Goal: Information Seeking & Learning: Learn about a topic

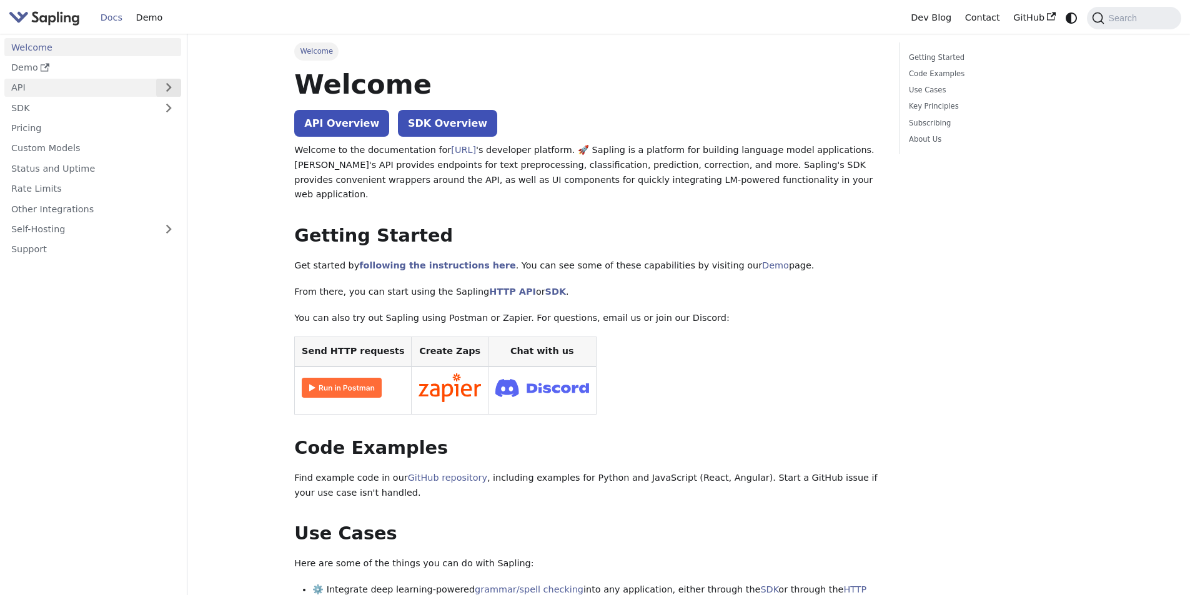
click at [164, 93] on button "Expand sidebar category 'API'" at bounding box center [168, 88] width 25 height 18
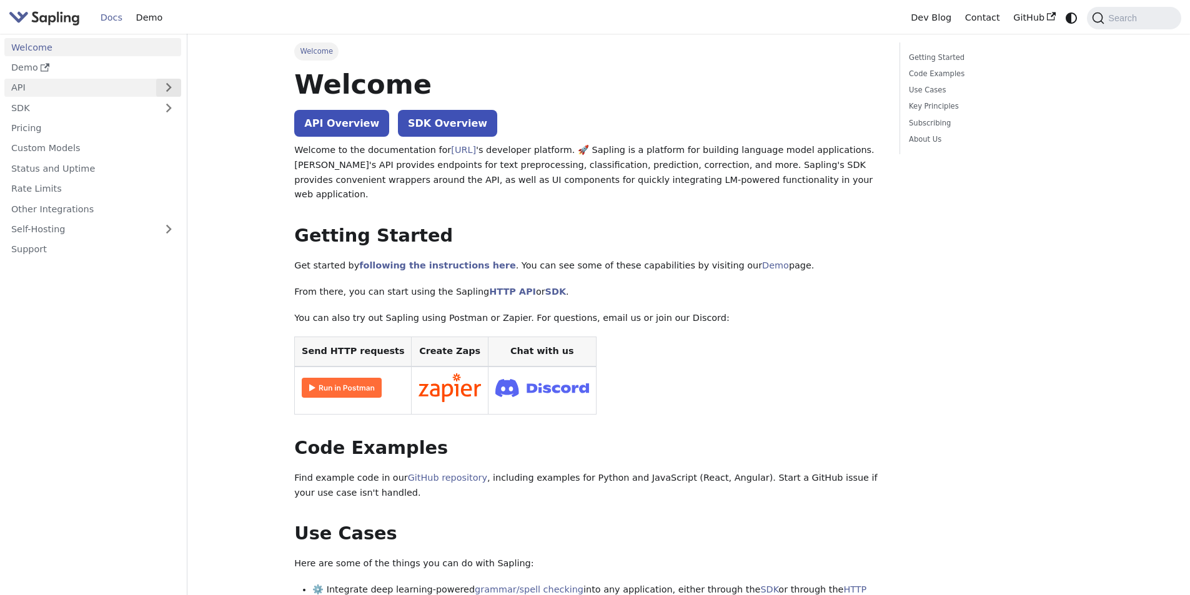
click at [164, 93] on button "Expand sidebar category 'API'" at bounding box center [168, 88] width 25 height 18
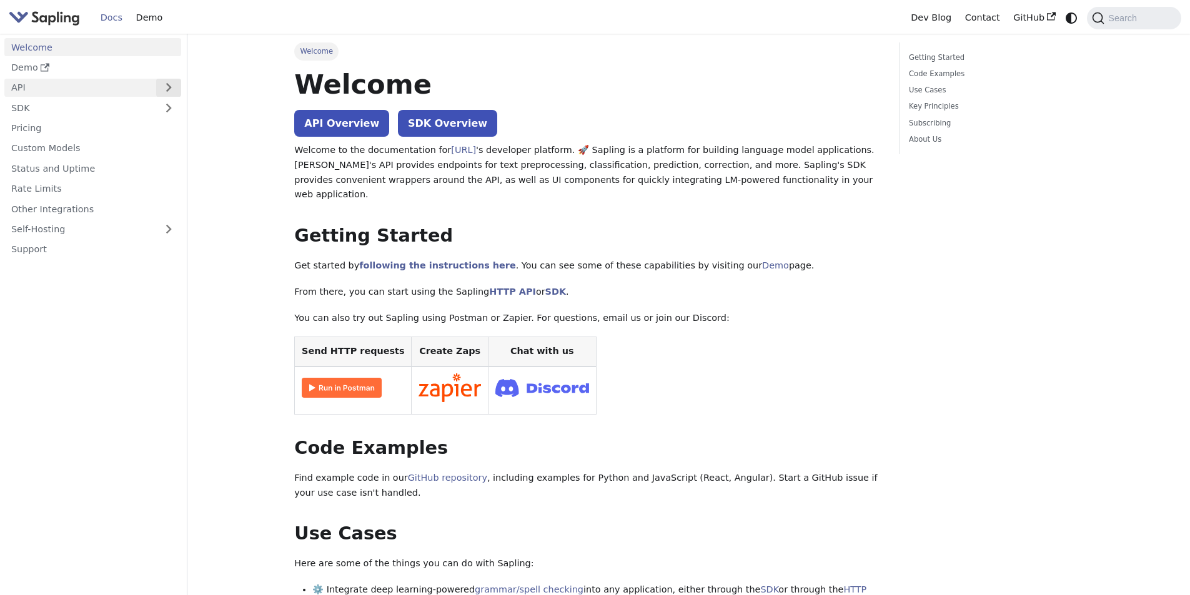
click at [164, 93] on button "Expand sidebar category 'API'" at bounding box center [168, 88] width 25 height 18
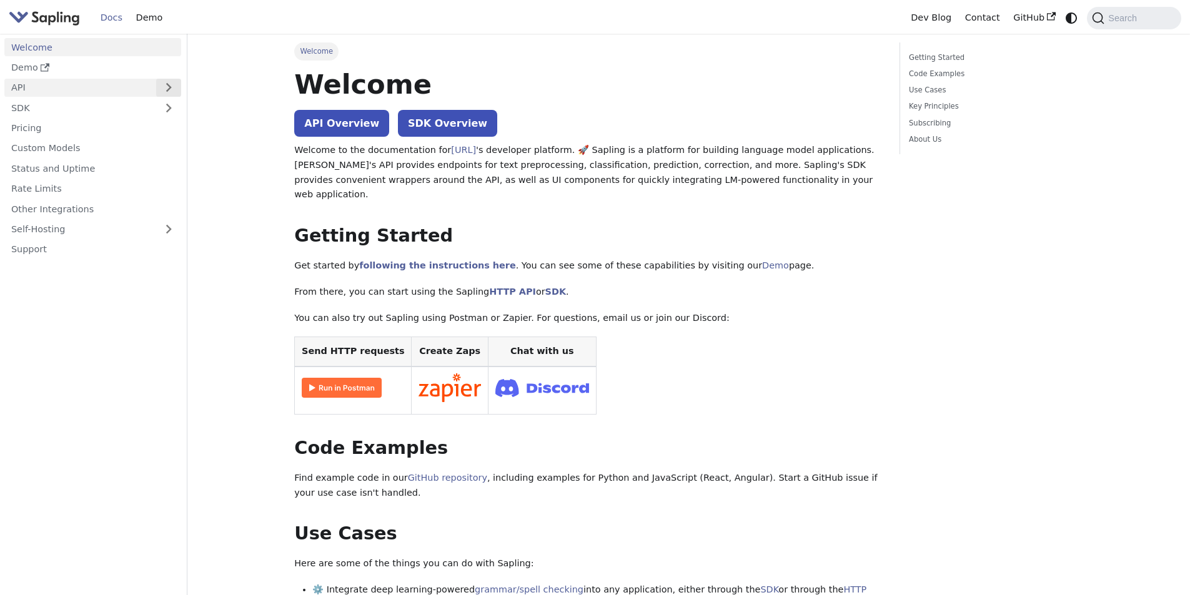
click at [164, 93] on button "Expand sidebar category 'API'" at bounding box center [168, 88] width 25 height 18
click at [164, 92] on button "Expand sidebar category 'API'" at bounding box center [168, 88] width 25 height 18
click at [170, 92] on button "Expand sidebar category 'API'" at bounding box center [168, 88] width 25 height 18
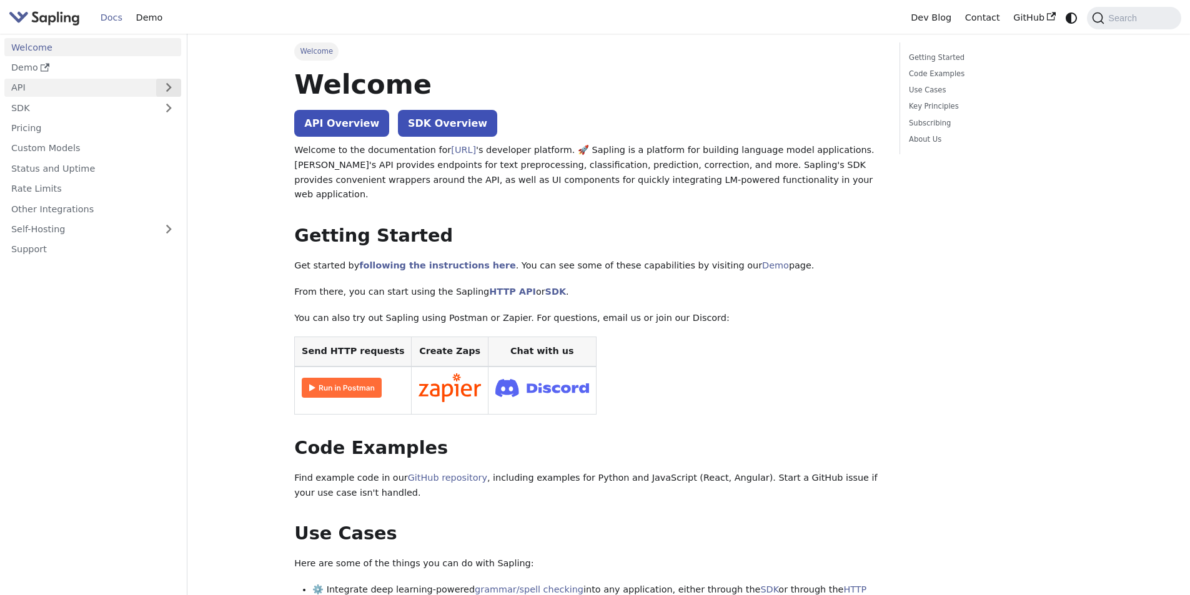
click at [170, 92] on button "Expand sidebar category 'API'" at bounding box center [168, 88] width 25 height 18
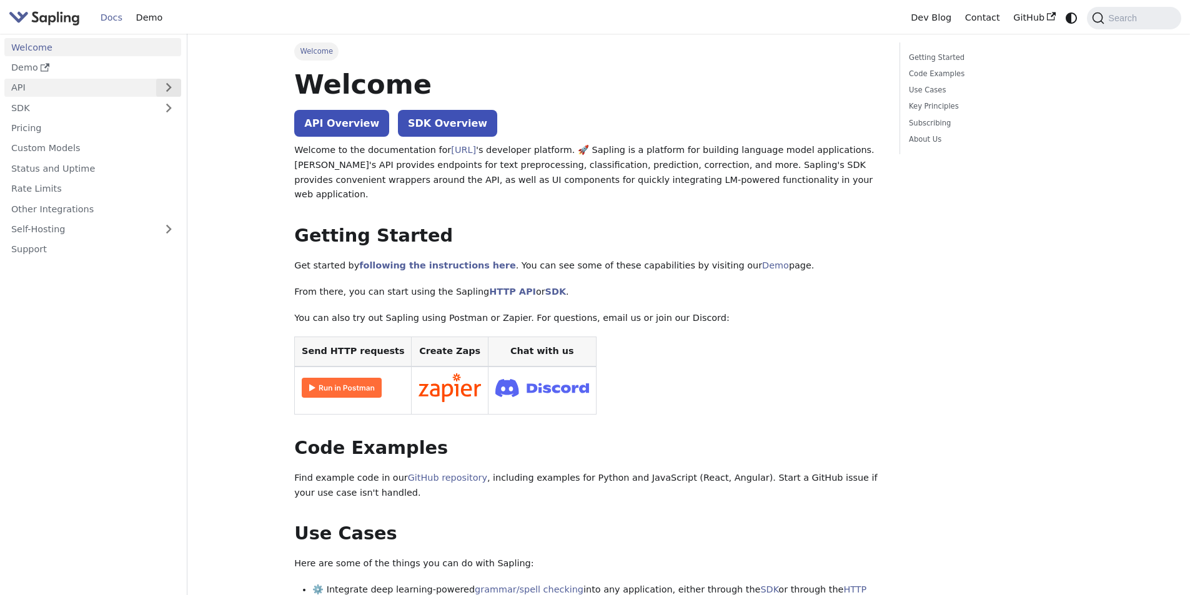
click at [170, 92] on button "Expand sidebar category 'API'" at bounding box center [168, 88] width 25 height 18
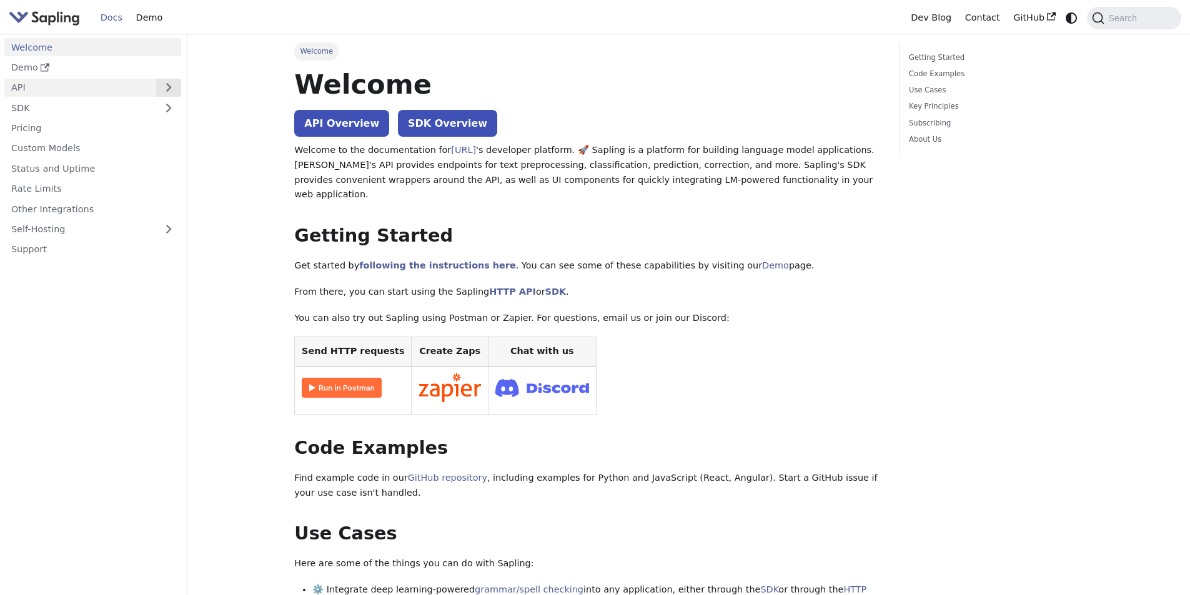
click at [170, 92] on button "Expand sidebar category 'API'" at bounding box center [168, 88] width 25 height 18
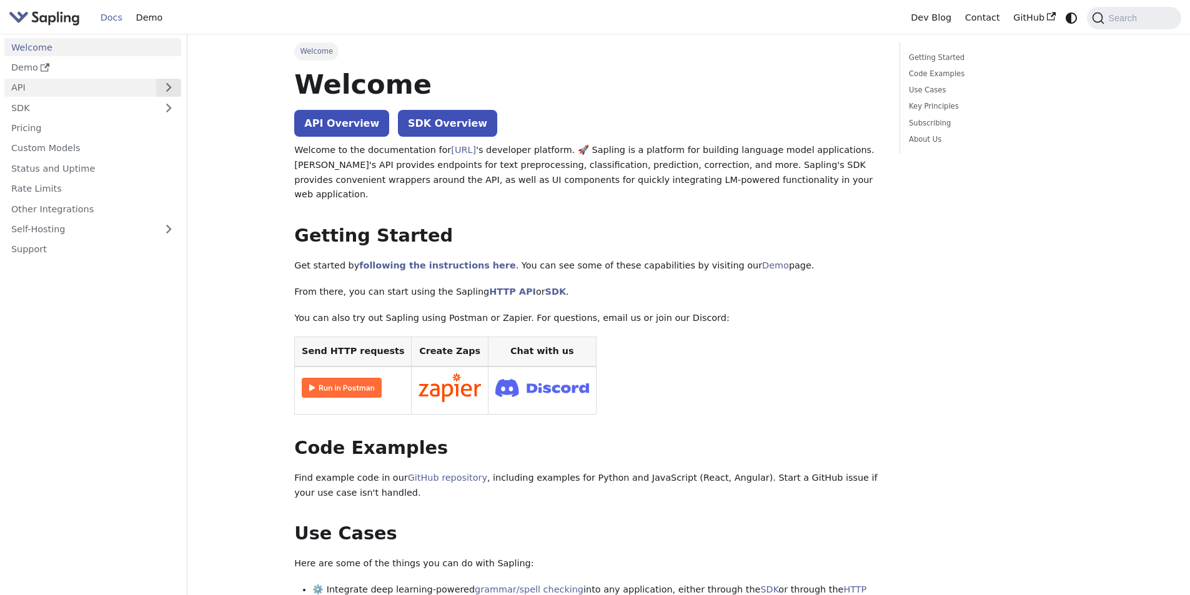
click at [170, 92] on button "Expand sidebar category 'API'" at bounding box center [168, 88] width 25 height 18
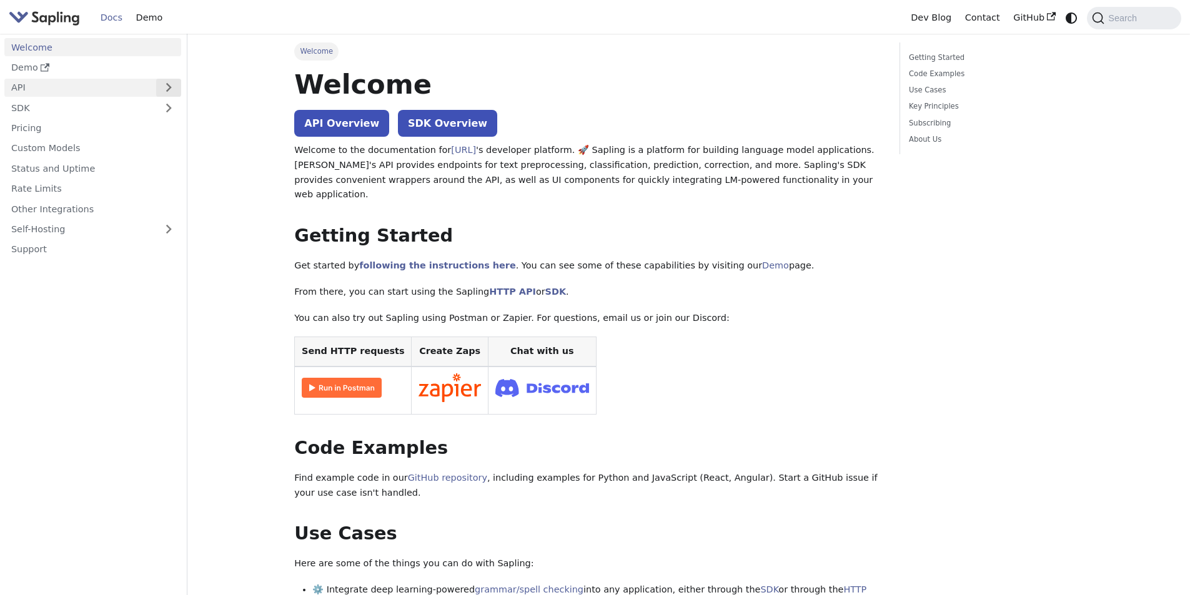
click at [170, 92] on button "Expand sidebar category 'API'" at bounding box center [168, 88] width 25 height 18
click at [130, 82] on link "API" at bounding box center [80, 88] width 152 height 18
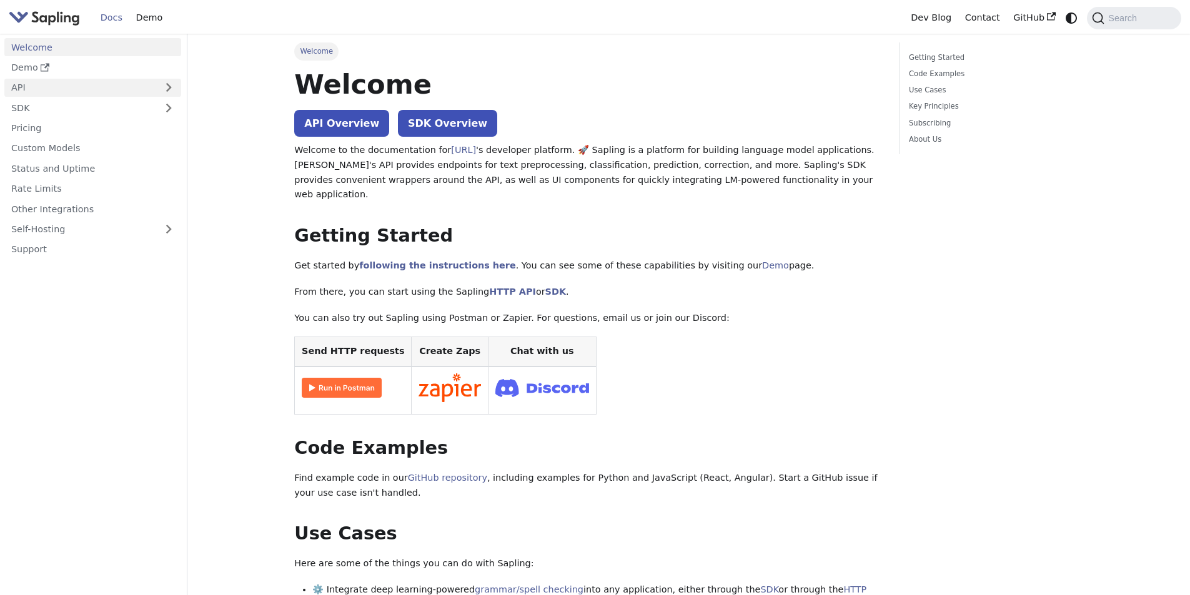
click at [130, 82] on link "API" at bounding box center [80, 88] width 152 height 18
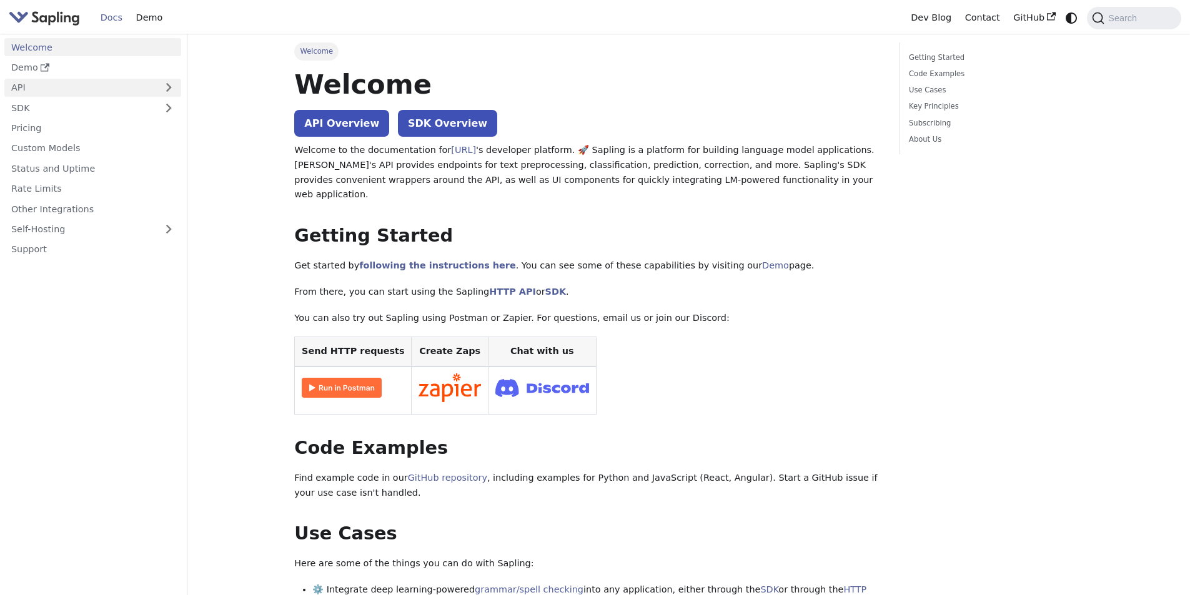
click at [6, 90] on link "API" at bounding box center [80, 88] width 152 height 18
click at [20, 82] on link "API" at bounding box center [80, 88] width 152 height 18
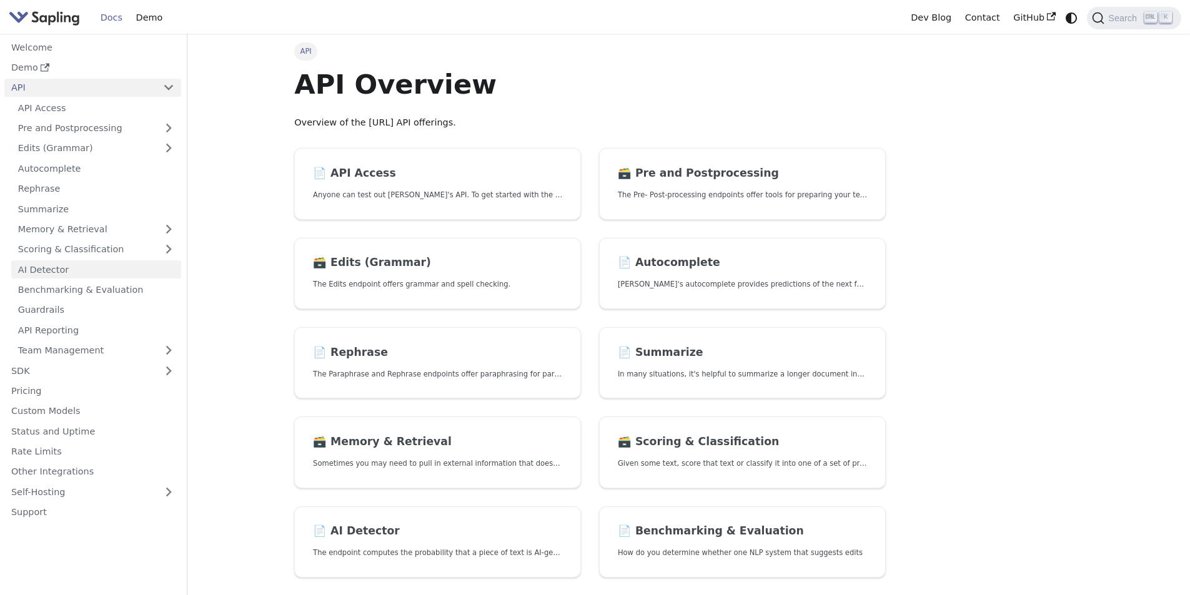
click at [86, 274] on link "AI Detector" at bounding box center [96, 269] width 170 height 18
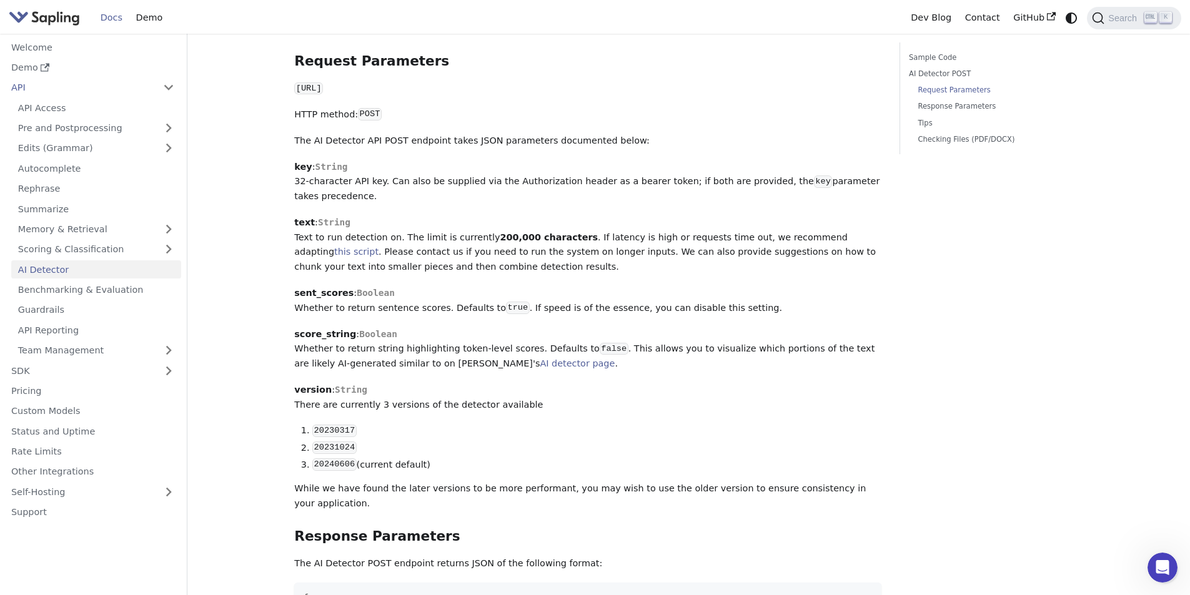
scroll to position [593, 0]
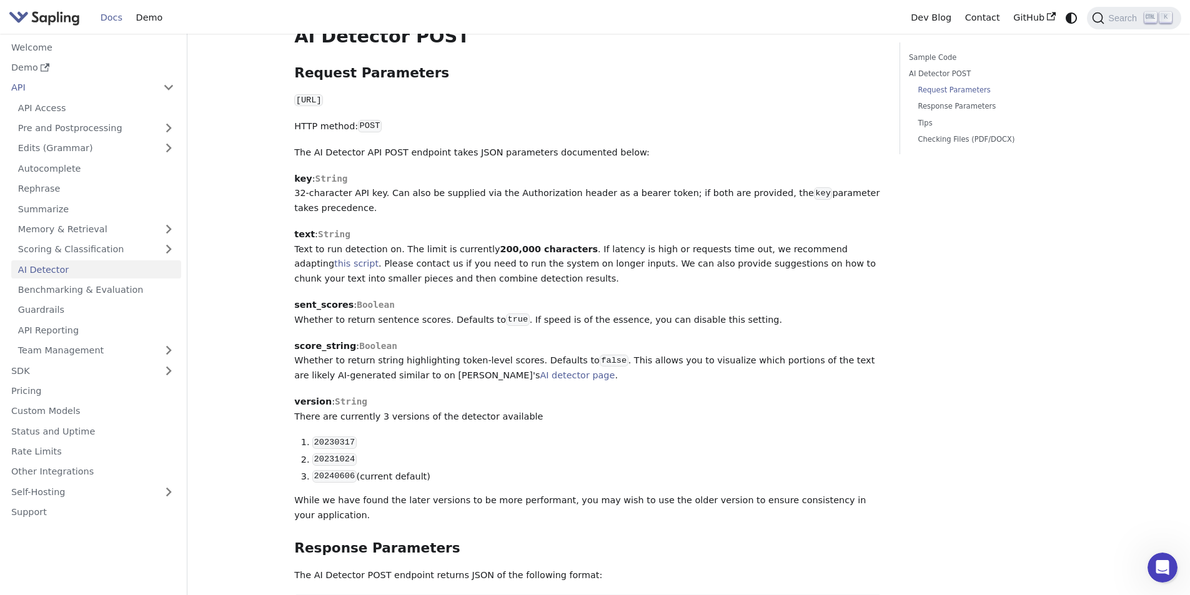
click at [387, 249] on p "text : String Text to run detection on. The limit is currently 200,000 characte…" at bounding box center [587, 256] width 587 height 59
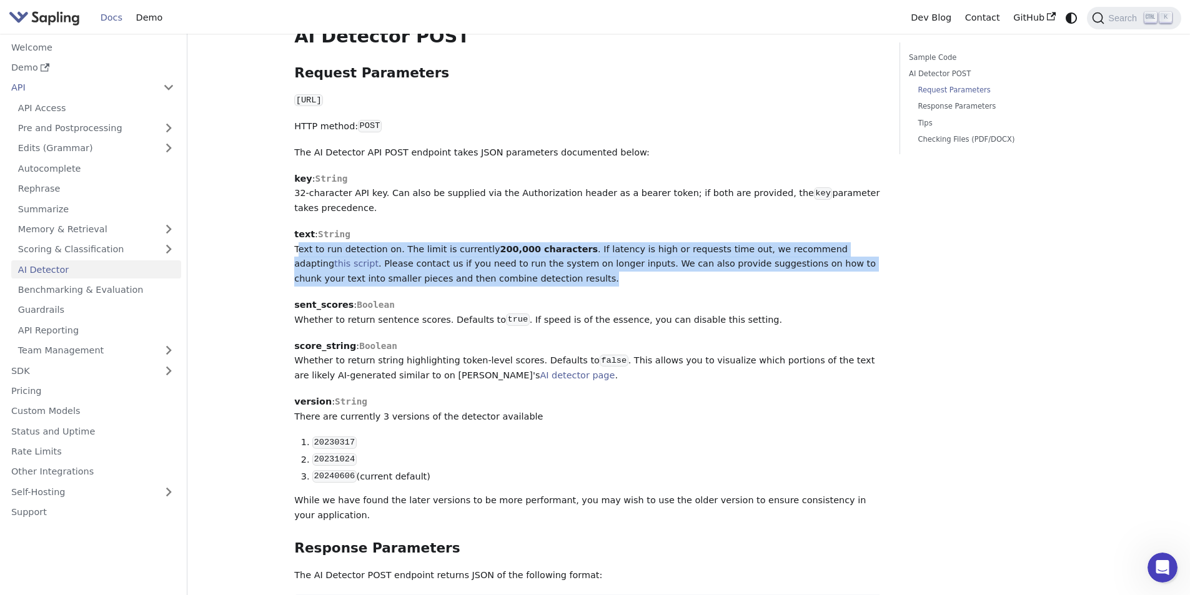
click at [387, 249] on p "text : String Text to run detection on. The limit is currently 200,000 characte…" at bounding box center [587, 256] width 587 height 59
copy div "Text to run detection on. The limit is currently 200,000 characters . If latenc…"
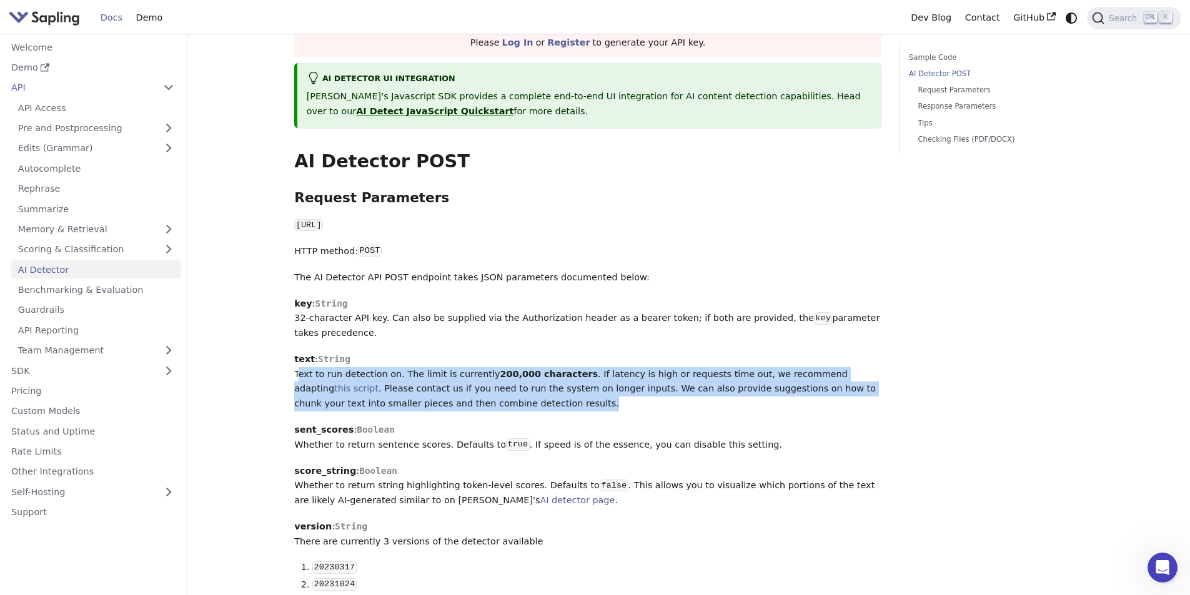
scroll to position [0, 0]
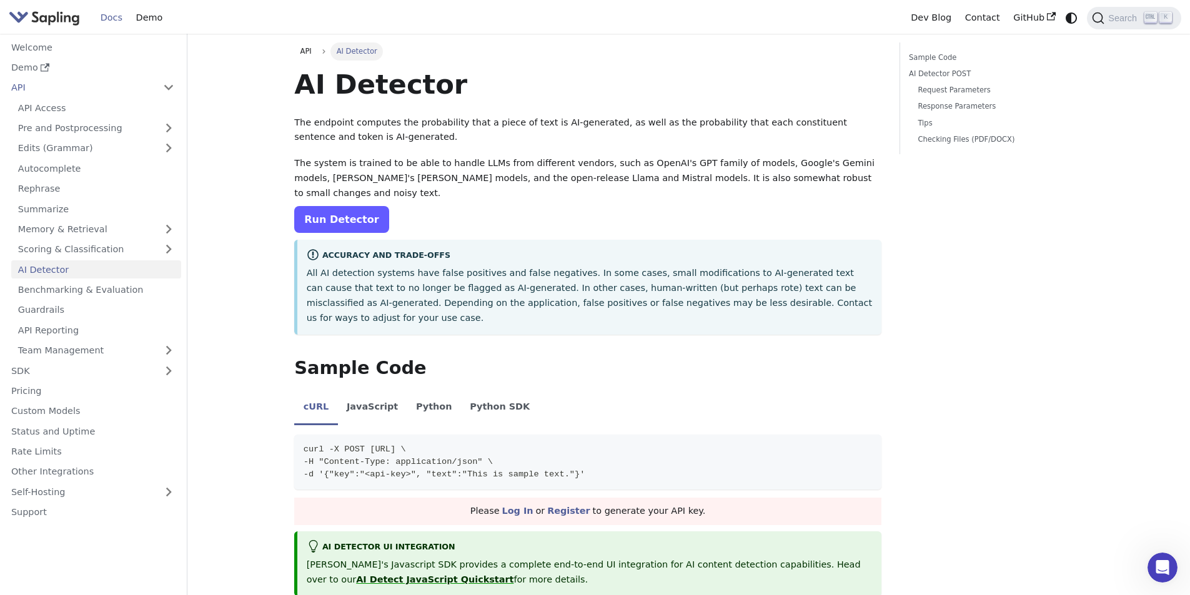
click at [357, 206] on link "Run Detector" at bounding box center [341, 219] width 94 height 27
click at [490, 162] on p "The system is trained to be able to handle LLMs from different vendors, such as…" at bounding box center [587, 178] width 587 height 44
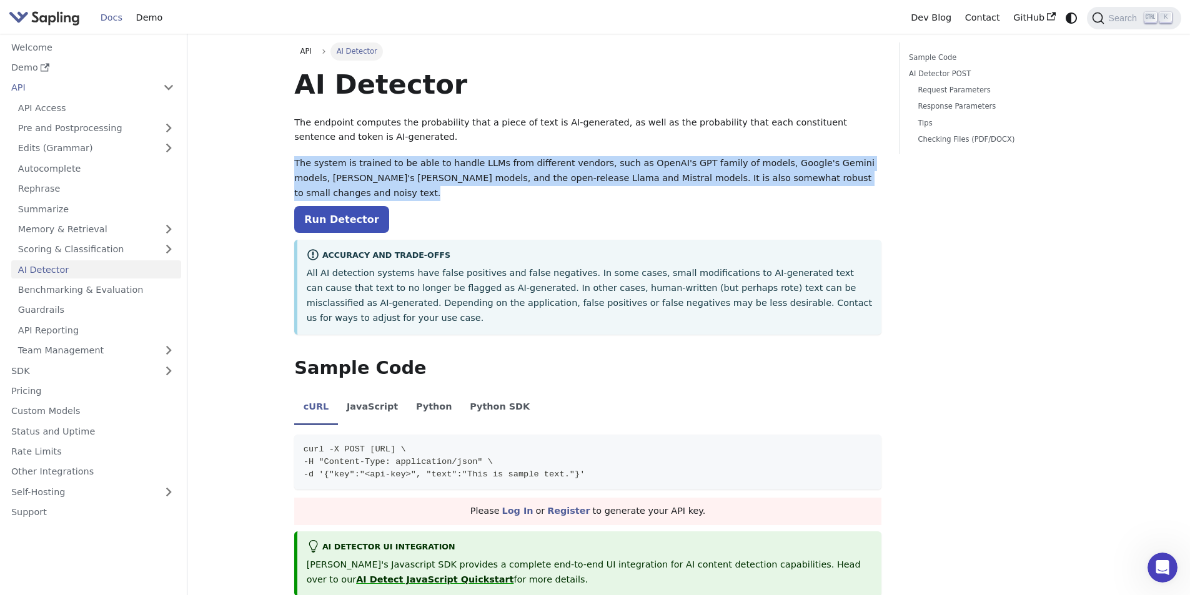
click at [490, 162] on p "The system is trained to be able to handle LLMs from different vendors, such as…" at bounding box center [587, 178] width 587 height 44
click at [499, 172] on p "The system is trained to be able to handle LLMs from different vendors, such as…" at bounding box center [587, 178] width 587 height 44
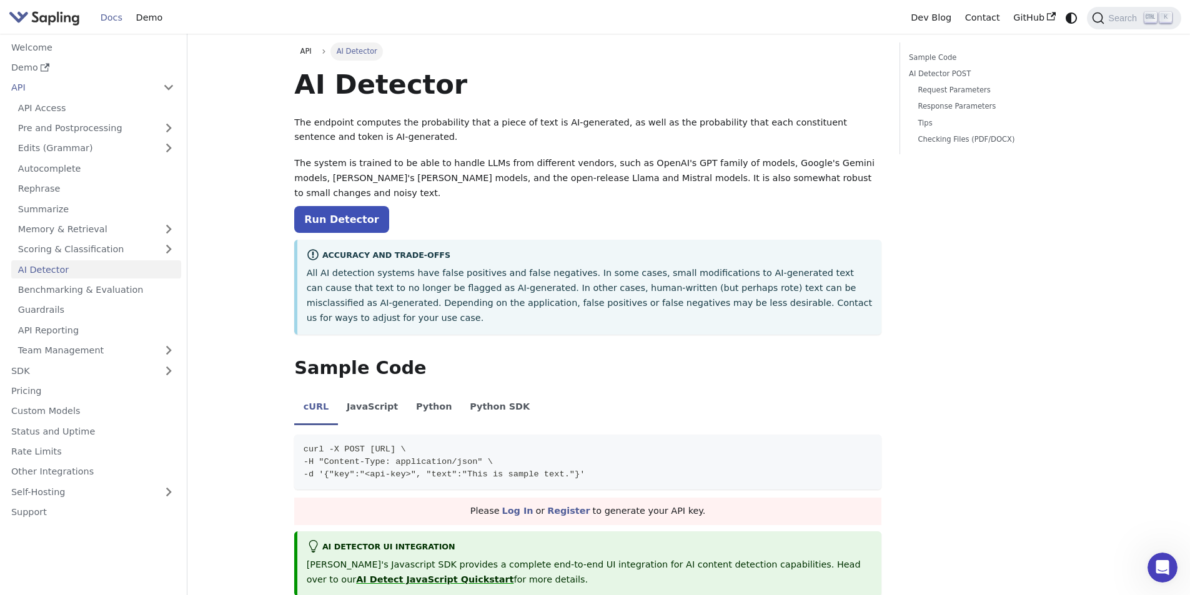
click at [499, 172] on p "The system is trained to be able to handle LLMs from different vendors, such as…" at bounding box center [587, 178] width 587 height 44
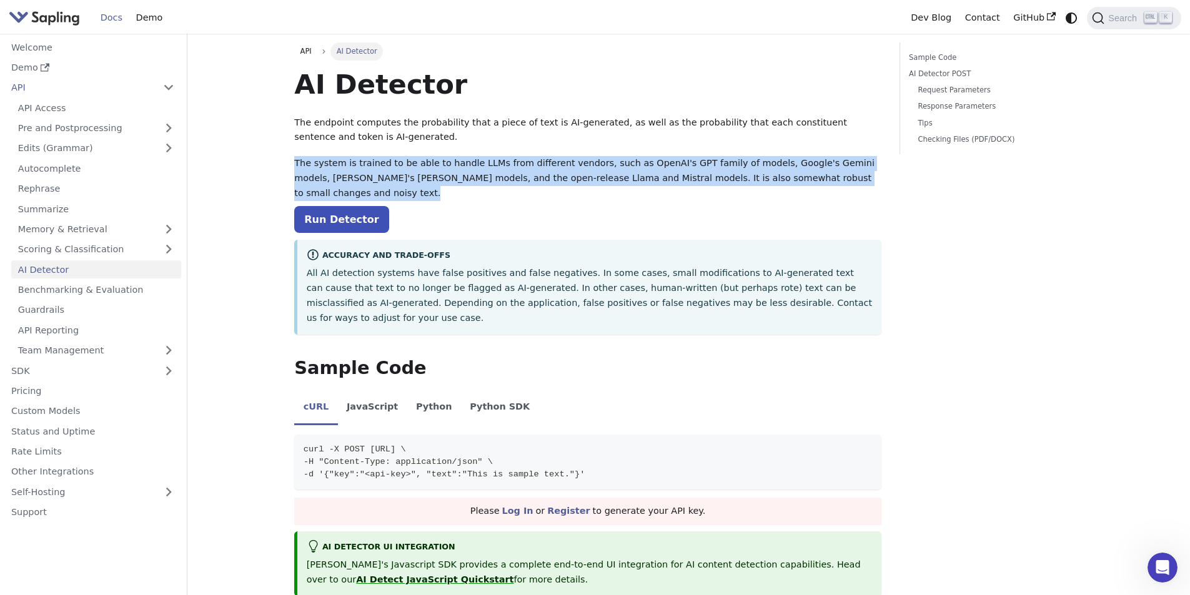
click at [499, 172] on p "The system is trained to be able to handle LLMs from different vendors, such as…" at bounding box center [587, 178] width 587 height 44
copy div "The system is trained to be able to handle LLMs from different vendors, such as…"
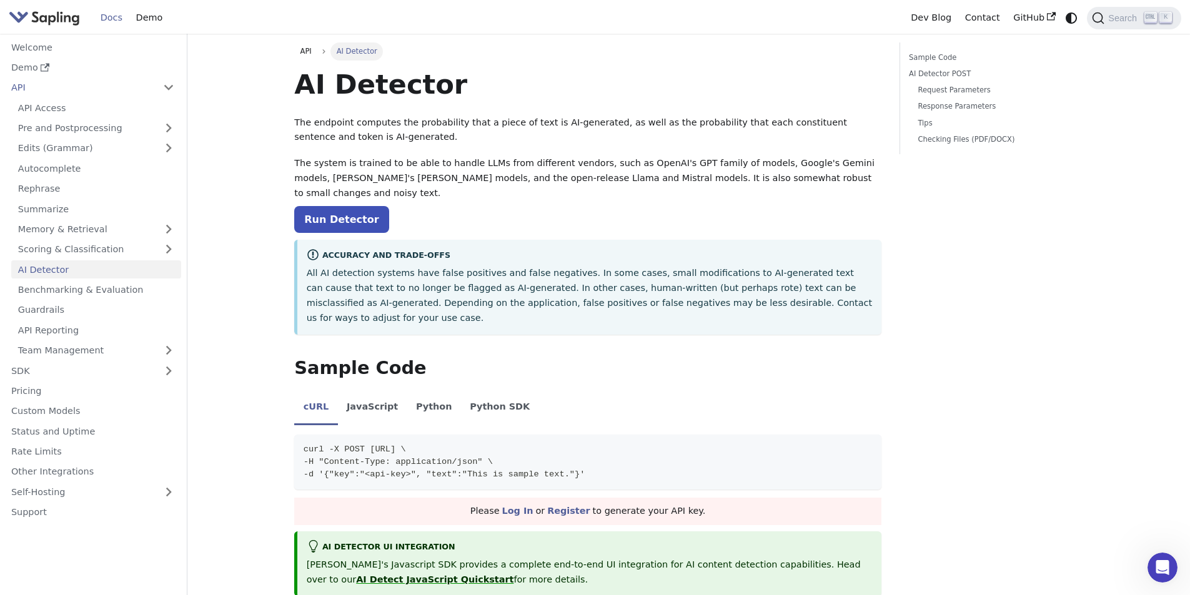
click at [436, 180] on p "The system is trained to be able to handle LLMs from different vendors, such as…" at bounding box center [587, 178] width 587 height 44
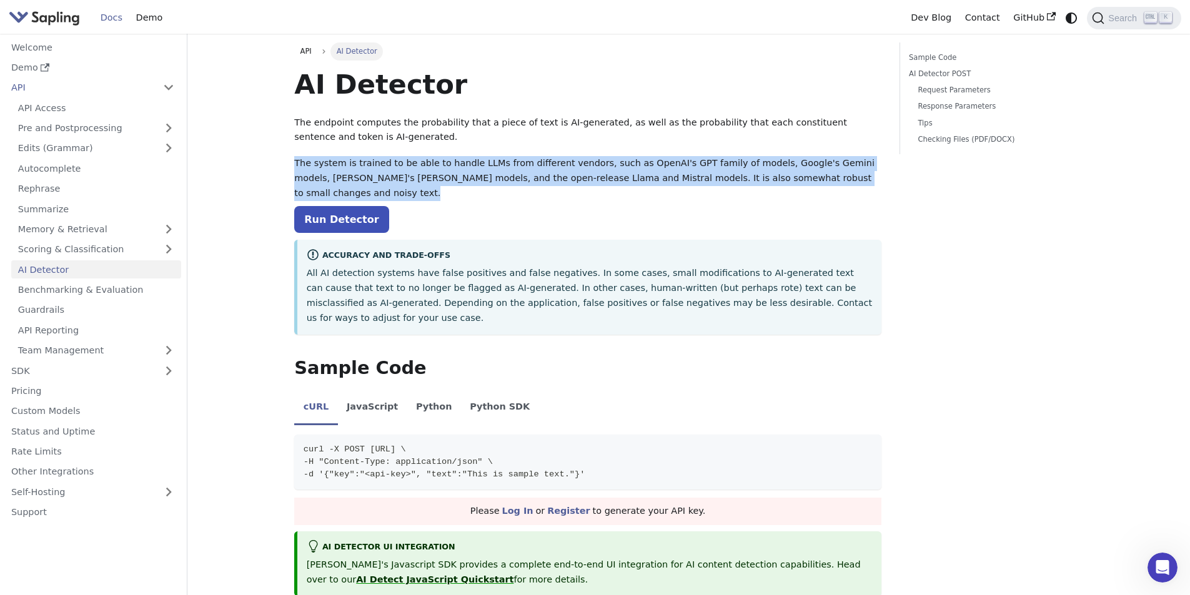
click at [436, 180] on p "The system is trained to be able to handle LLMs from different vendors, such as…" at bounding box center [587, 178] width 587 height 44
copy div "The system is trained to be able to handle LLMs from different vendors, such as…"
drag, startPoint x: 436, startPoint y: 180, endPoint x: 461, endPoint y: 181, distance: 25.0
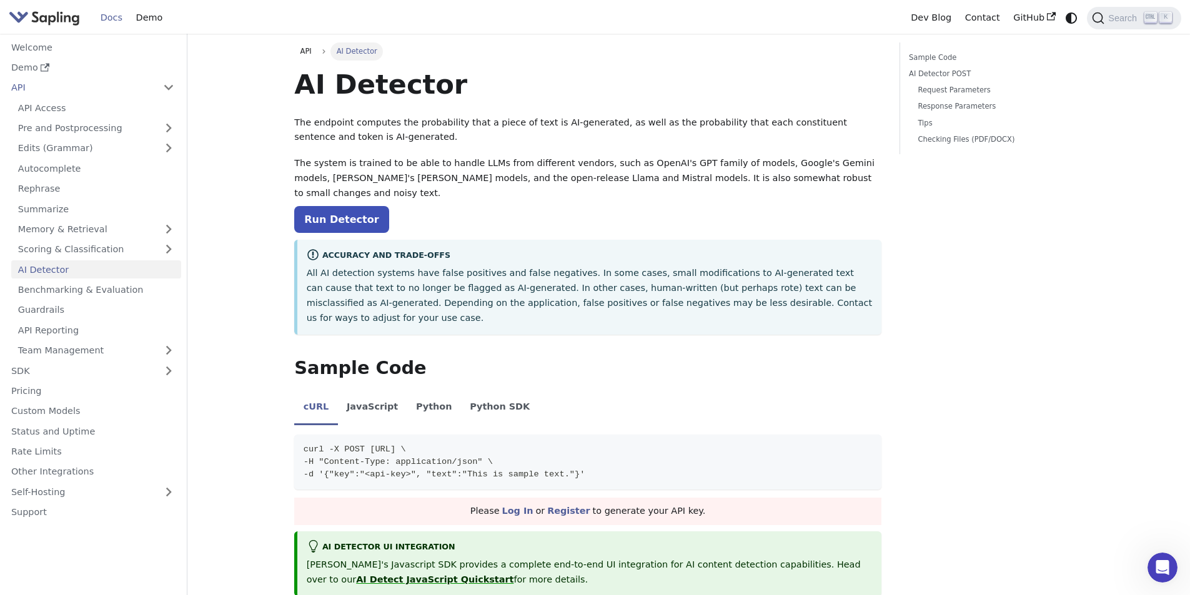
click at [488, 180] on p "The system is trained to be able to handle LLMs from different vendors, such as…" at bounding box center [587, 178] width 587 height 44
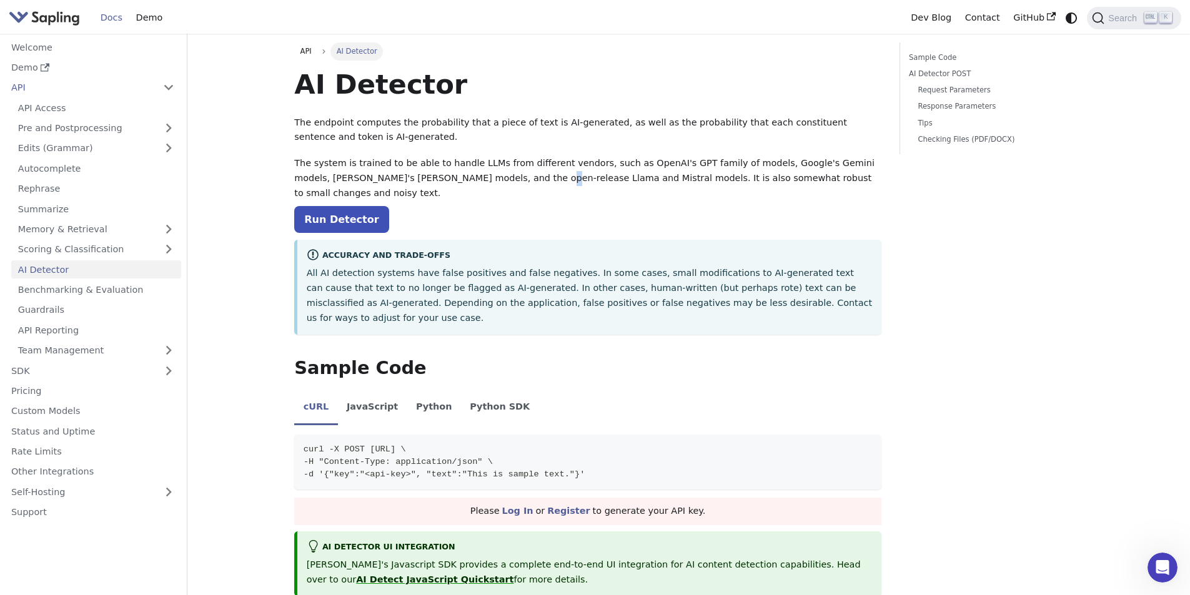
click at [488, 180] on p "The system is trained to be able to handle LLMs from different vendors, such as…" at bounding box center [587, 178] width 587 height 44
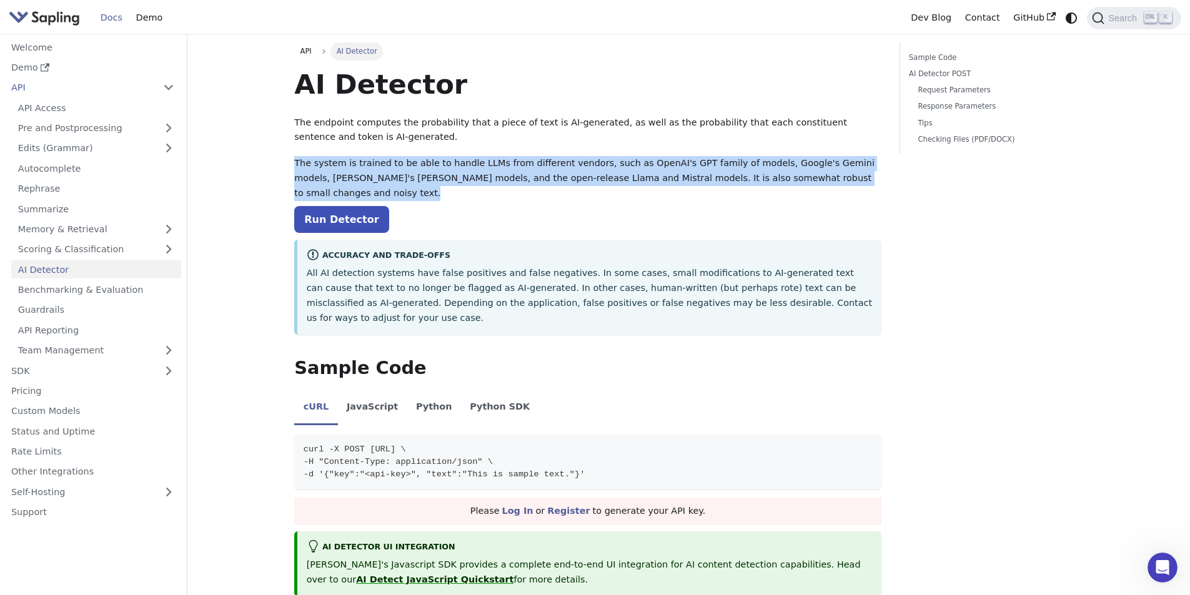
click at [488, 180] on p "The system is trained to be able to handle LLMs from different vendors, such as…" at bounding box center [587, 178] width 587 height 44
click at [495, 180] on p "The system is trained to be able to handle LLMs from different vendors, such as…" at bounding box center [587, 178] width 587 height 44
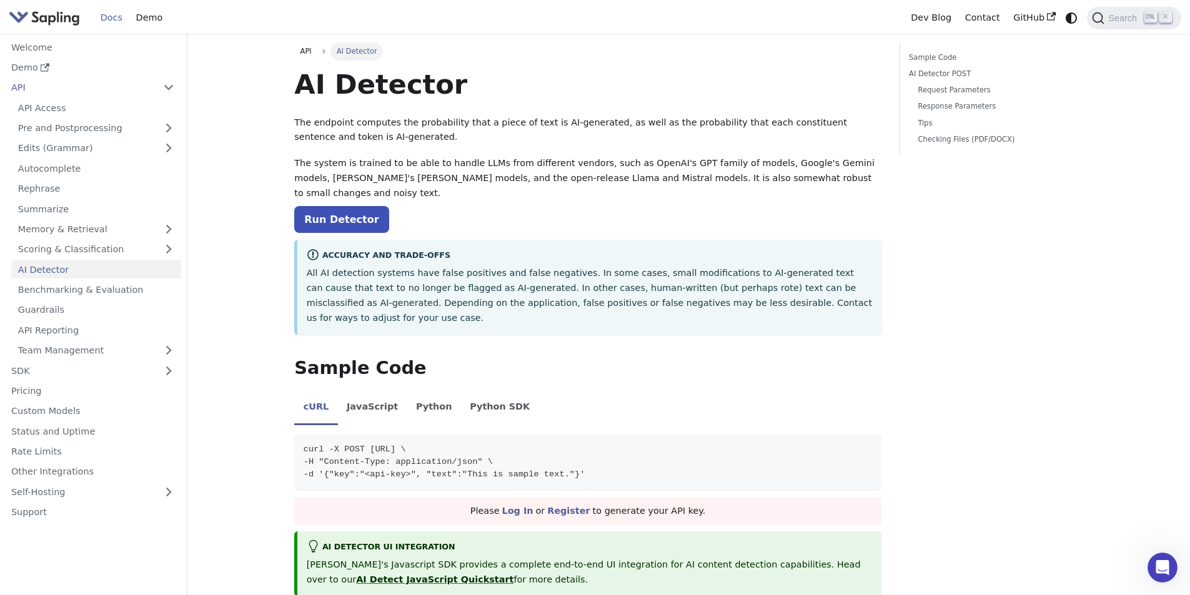
click at [496, 180] on p "The system is trained to be able to handle LLMs from different vendors, such as…" at bounding box center [587, 178] width 587 height 44
click at [510, 177] on p "The system is trained to be able to handle LLMs from different vendors, such as…" at bounding box center [587, 178] width 587 height 44
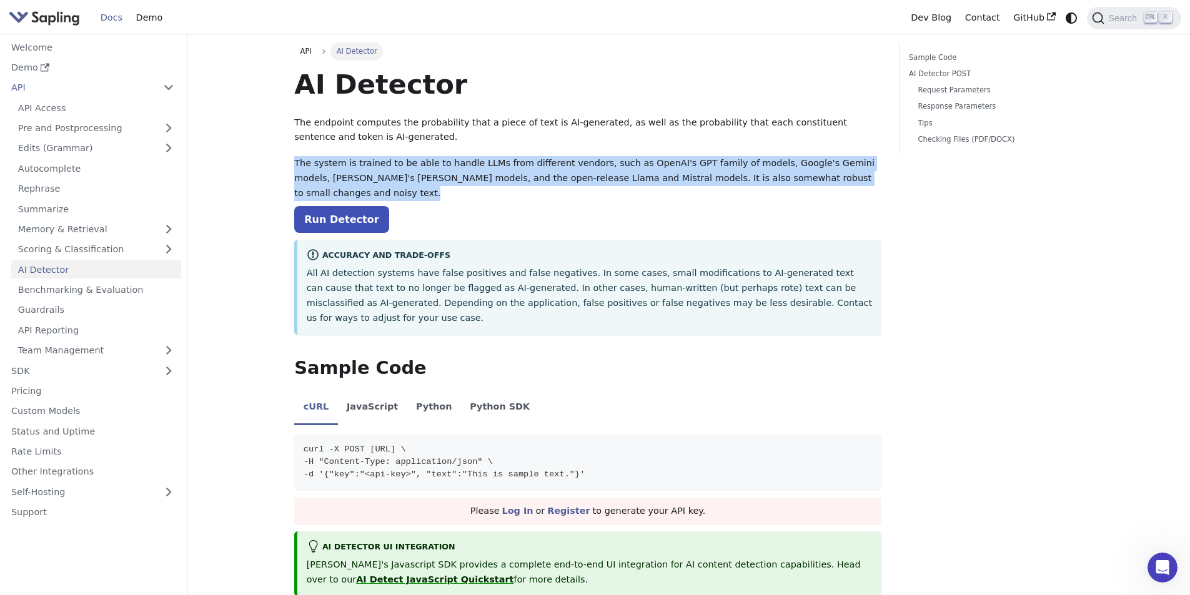
click at [510, 177] on p "The system is trained to be able to handle LLMs from different vendors, such as…" at bounding box center [587, 178] width 587 height 44
click at [531, 177] on p "The system is trained to be able to handle LLMs from different vendors, such as…" at bounding box center [587, 178] width 587 height 44
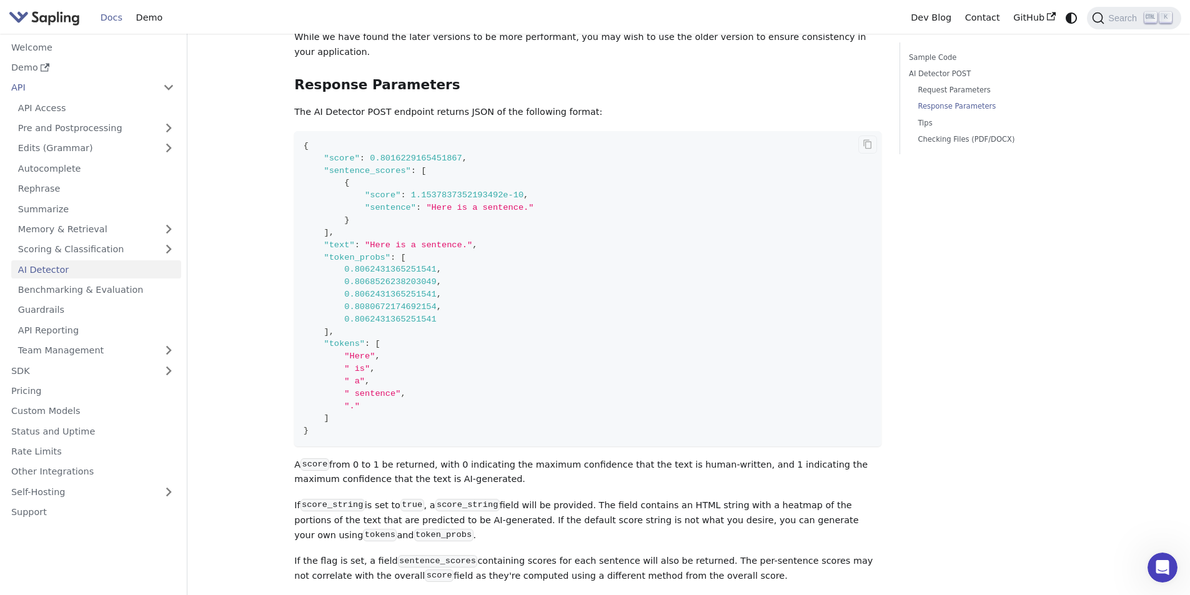
scroll to position [1062, 0]
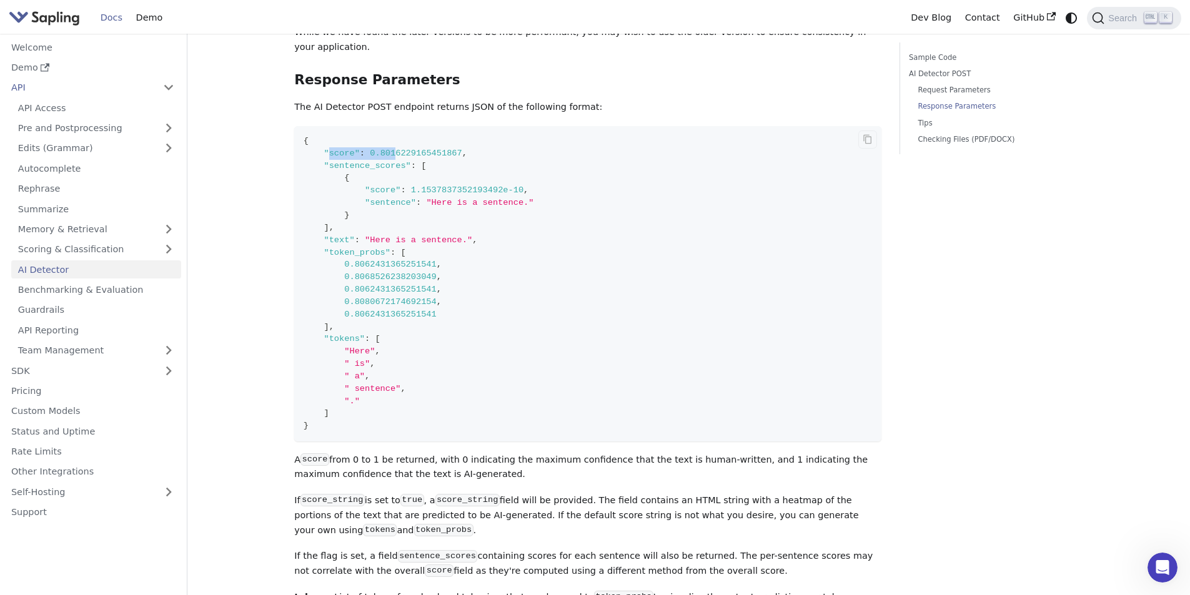
drag, startPoint x: 325, startPoint y: 120, endPoint x: 418, endPoint y: 111, distance: 93.5
click at [392, 126] on code "{ "score" : 0.8016229165451867 , "sentence_scores" : [ { "score" : 1.1537837352…" at bounding box center [587, 283] width 587 height 315
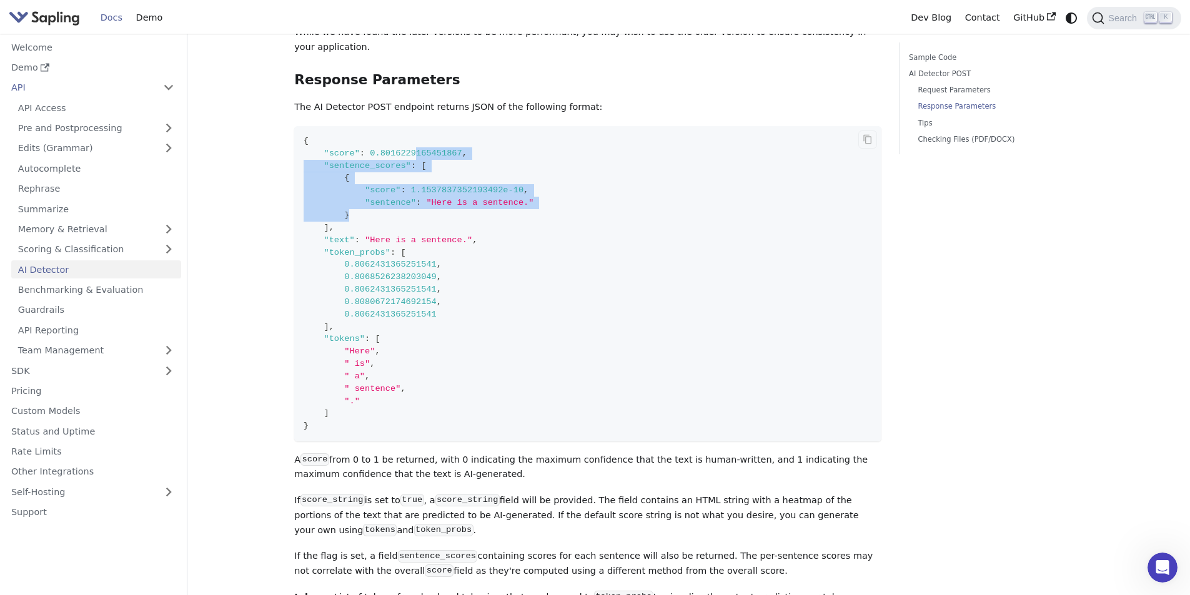
drag, startPoint x: 418, startPoint y: 111, endPoint x: 446, endPoint y: 192, distance: 86.5
click at [446, 192] on code "{ "score" : 0.8016229165451867 , "sentence_scores" : [ { "score" : 1.1537837352…" at bounding box center [587, 283] width 587 height 315
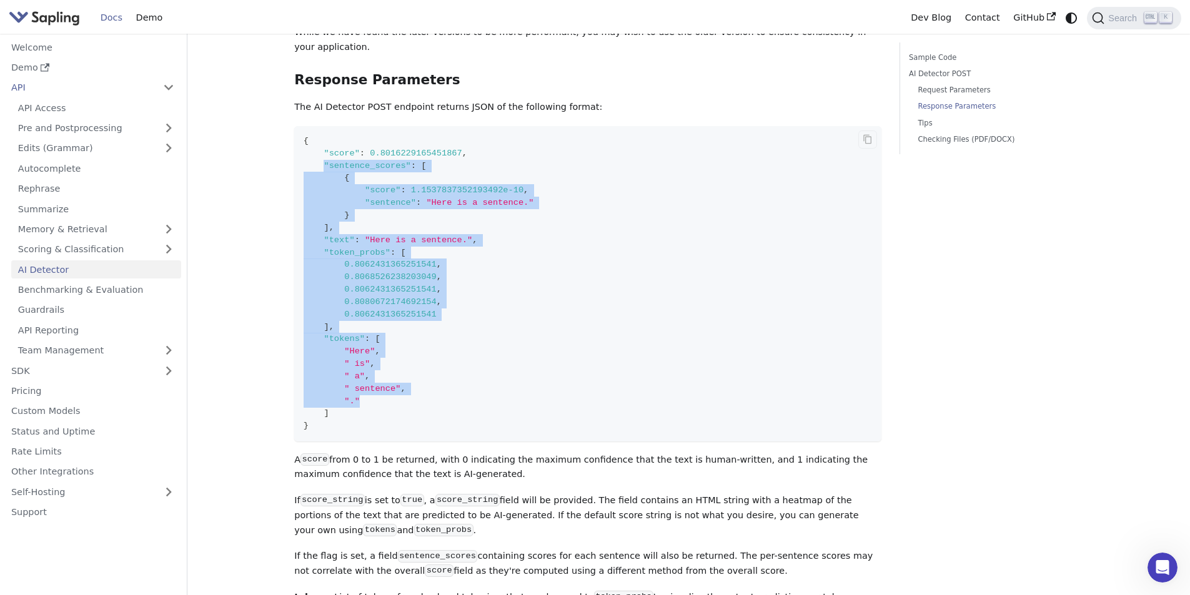
drag, startPoint x: 322, startPoint y: 129, endPoint x: 408, endPoint y: 365, distance: 252.1
click at [408, 365] on code "{ "score" : 0.8016229165451867 , "sentence_scores" : [ { "score" : 1.1537837352…" at bounding box center [587, 283] width 587 height 315
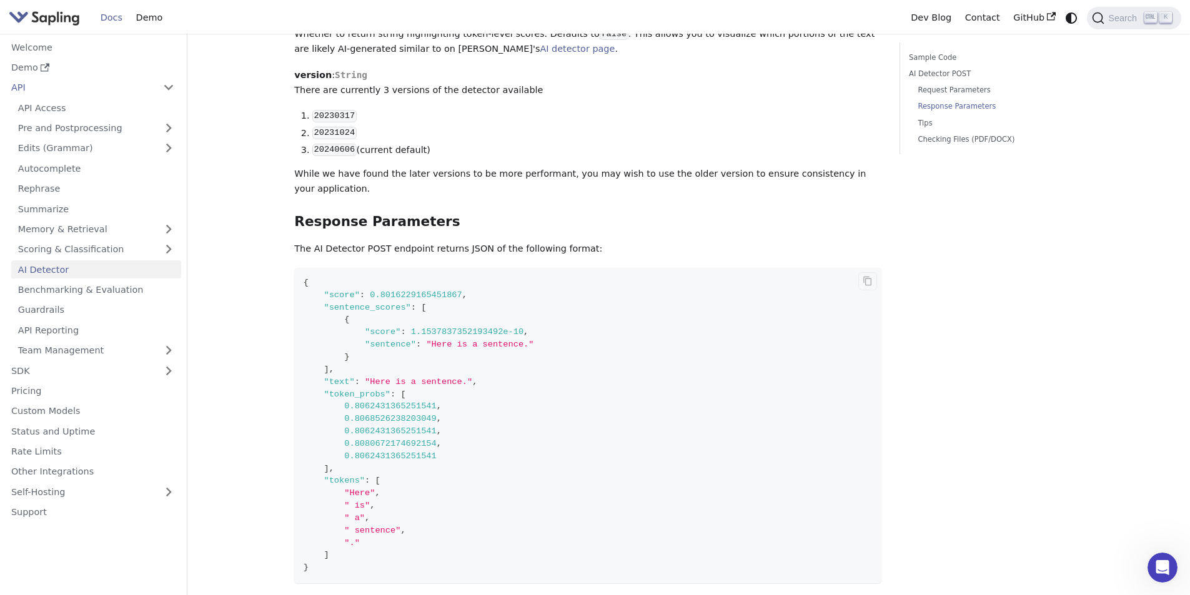
scroll to position [812, 0]
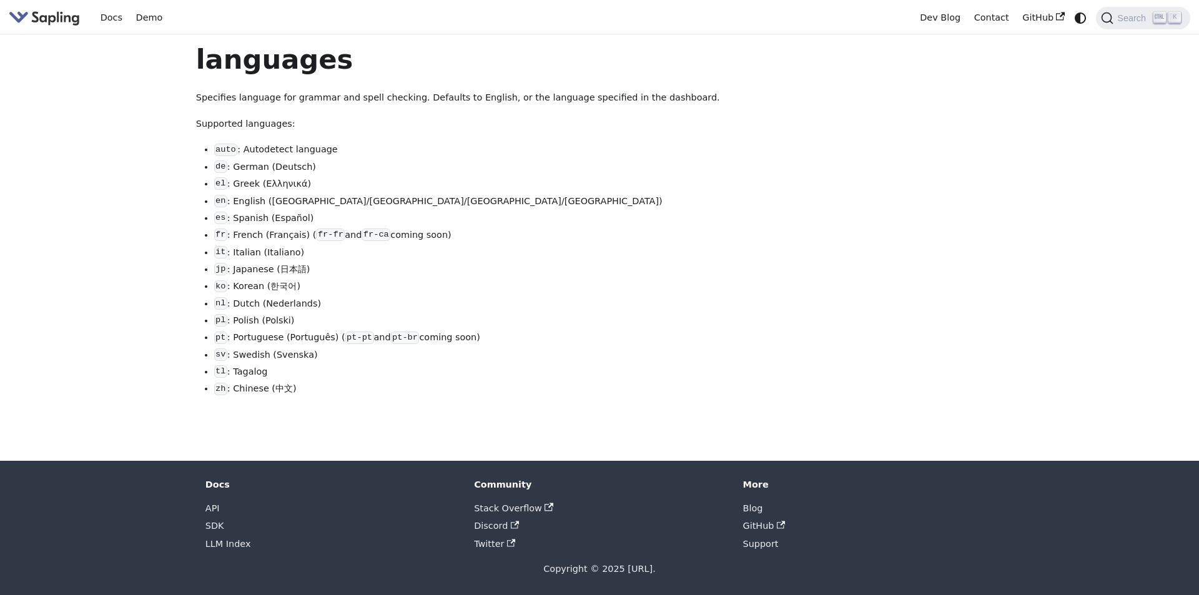
click at [346, 98] on p "Specifies language for grammar and spell checking. Defaults to English, or the …" at bounding box center [489, 98] width 587 height 15
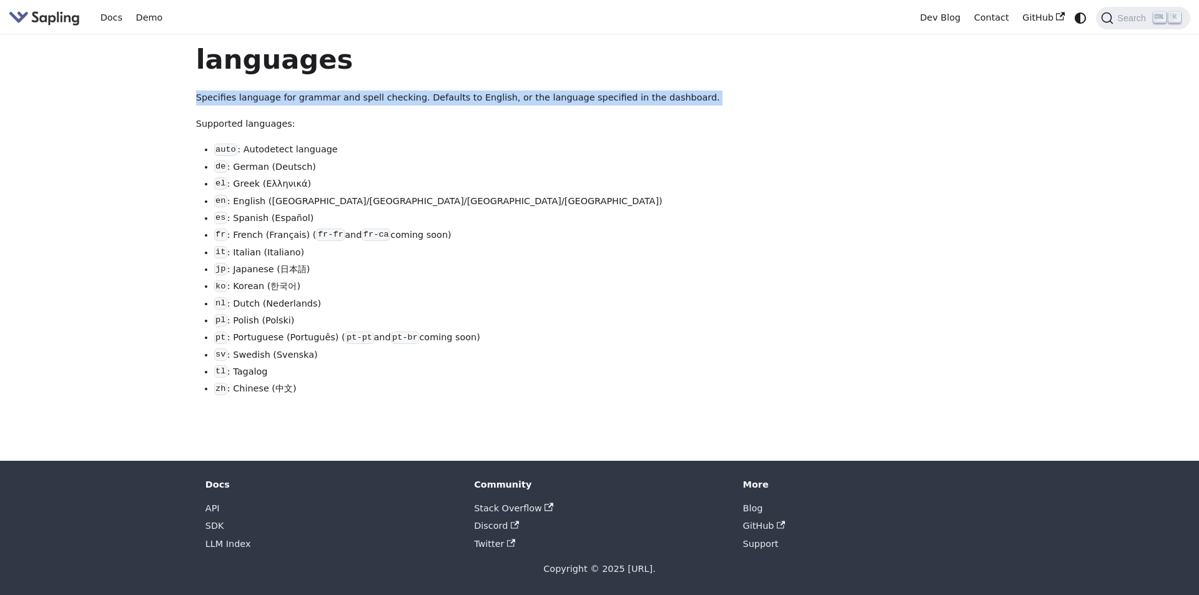
click at [346, 98] on p "Specifies language for grammar and spell checking. Defaults to English, or the …" at bounding box center [489, 98] width 587 height 15
click at [372, 98] on p "Specifies language for grammar and spell checking. Defaults to English, or the …" at bounding box center [489, 98] width 587 height 15
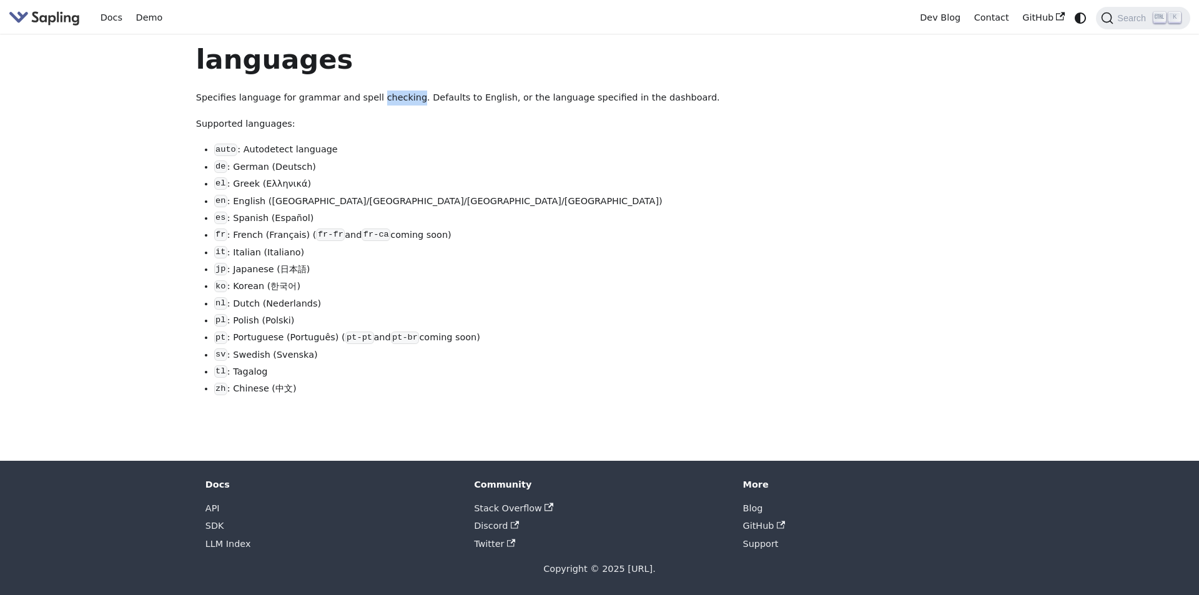
drag, startPoint x: 372, startPoint y: 98, endPoint x: 398, endPoint y: 98, distance: 26.2
click at [373, 98] on p "Specifies language for grammar and spell checking. Defaults to English, or the …" at bounding box center [489, 98] width 587 height 15
click at [398, 98] on p "Specifies language for grammar and spell checking. Defaults to English, or the …" at bounding box center [489, 98] width 587 height 15
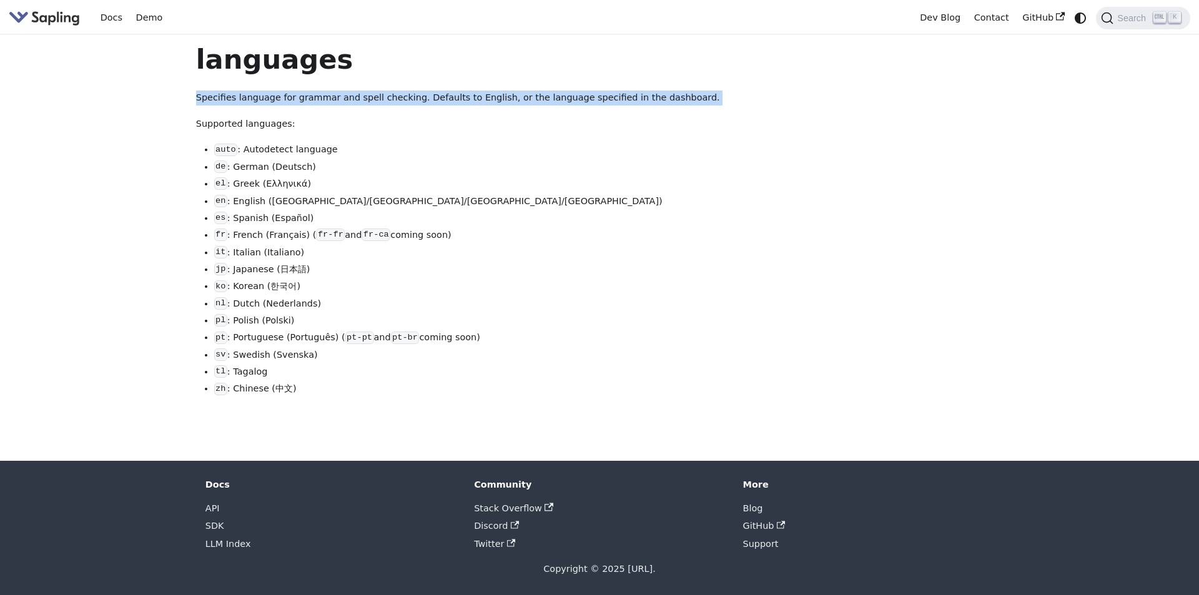
click at [398, 98] on p "Specifies language for grammar and spell checking. Defaults to English, or the …" at bounding box center [489, 98] width 587 height 15
click at [410, 99] on p "Specifies language for grammar and spell checking. Defaults to English, or the …" at bounding box center [489, 98] width 587 height 15
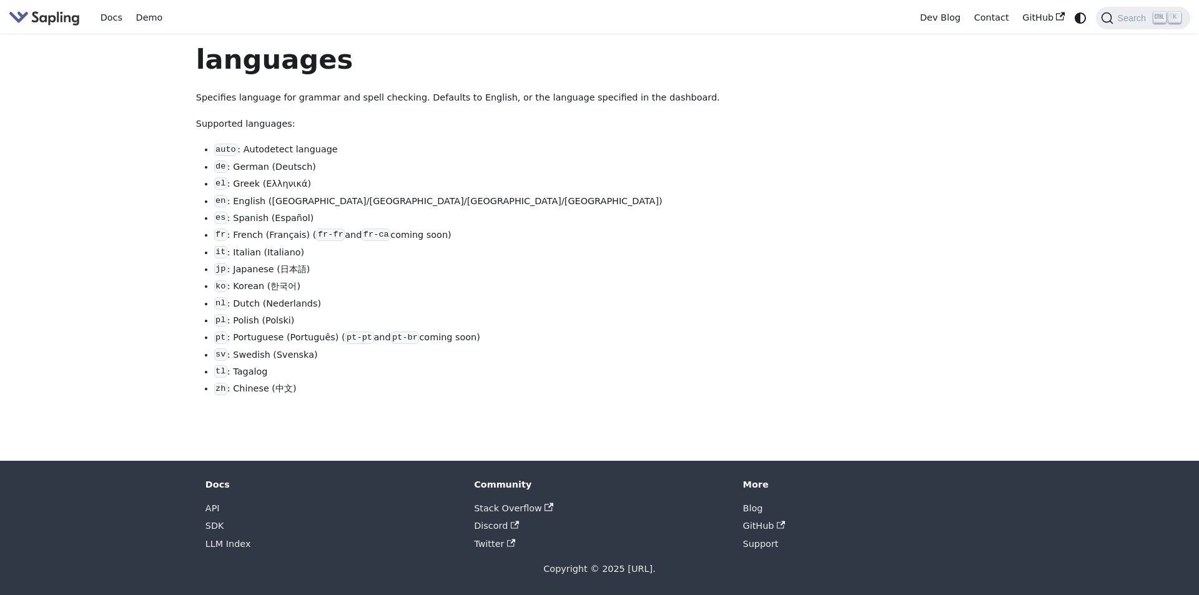
click at [410, 99] on p "Specifies language for grammar and spell checking. Defaults to English, or the …" at bounding box center [489, 98] width 587 height 15
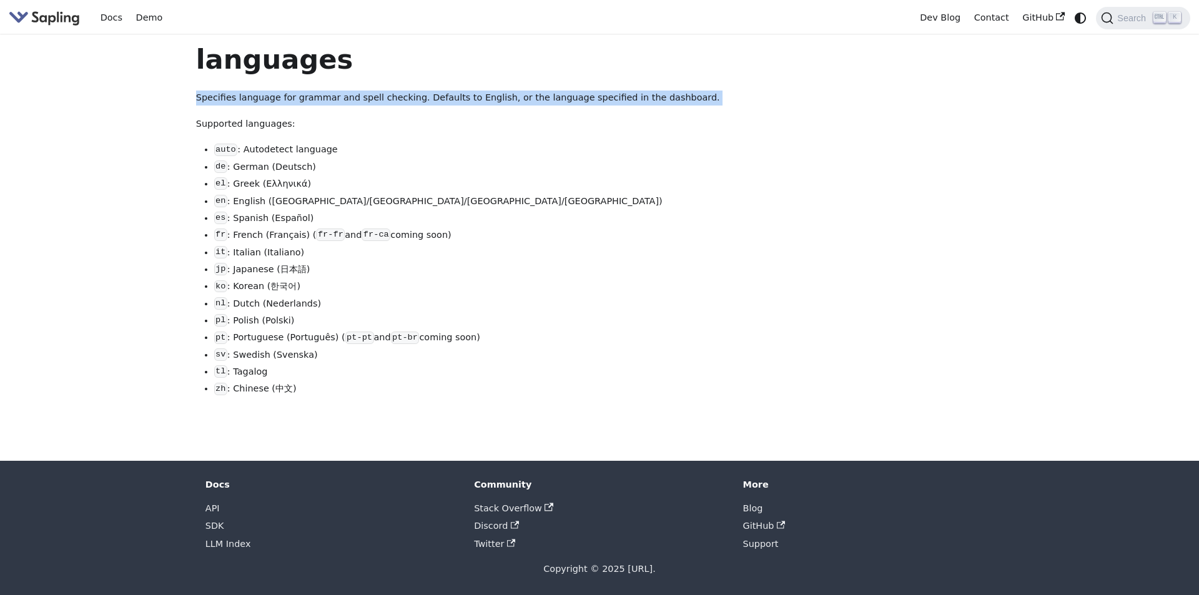
click at [410, 99] on p "Specifies language for grammar and spell checking. Defaults to English, or the …" at bounding box center [489, 98] width 587 height 15
copy div "Specifies language for grammar and spell checking. Defaults to English, or the …"
